Goal: Find specific page/section: Find specific page/section

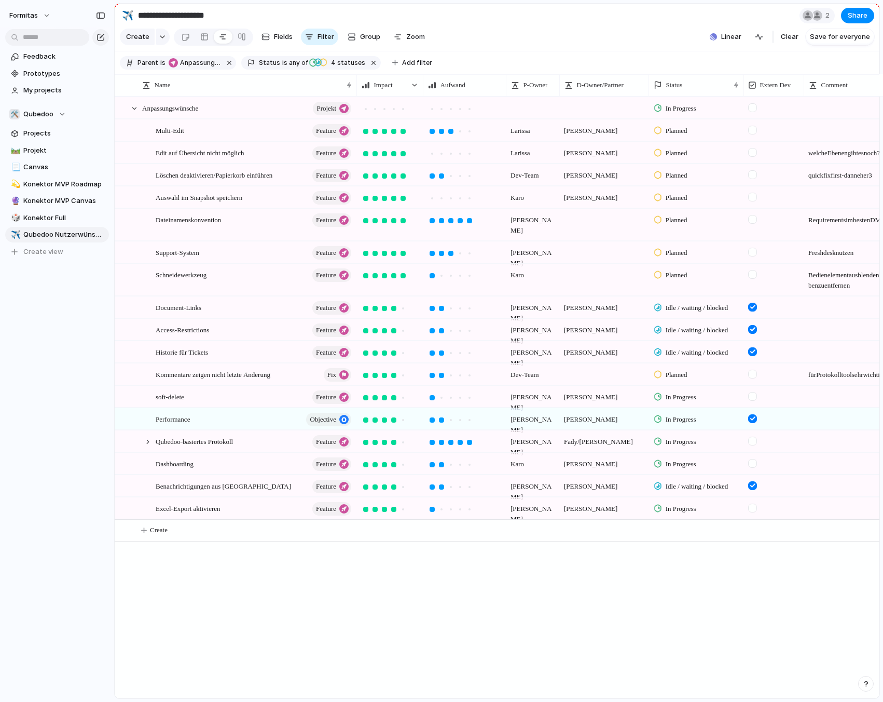
scroll to position [0, 2603]
click at [61, 431] on div "Formitas Feedback Prototypes My projects 🛠️ Qubedoo Projects 🛤️ Projekt 📃 Canva…" at bounding box center [57, 351] width 114 height 702
